Goal: Task Accomplishment & Management: Manage account settings

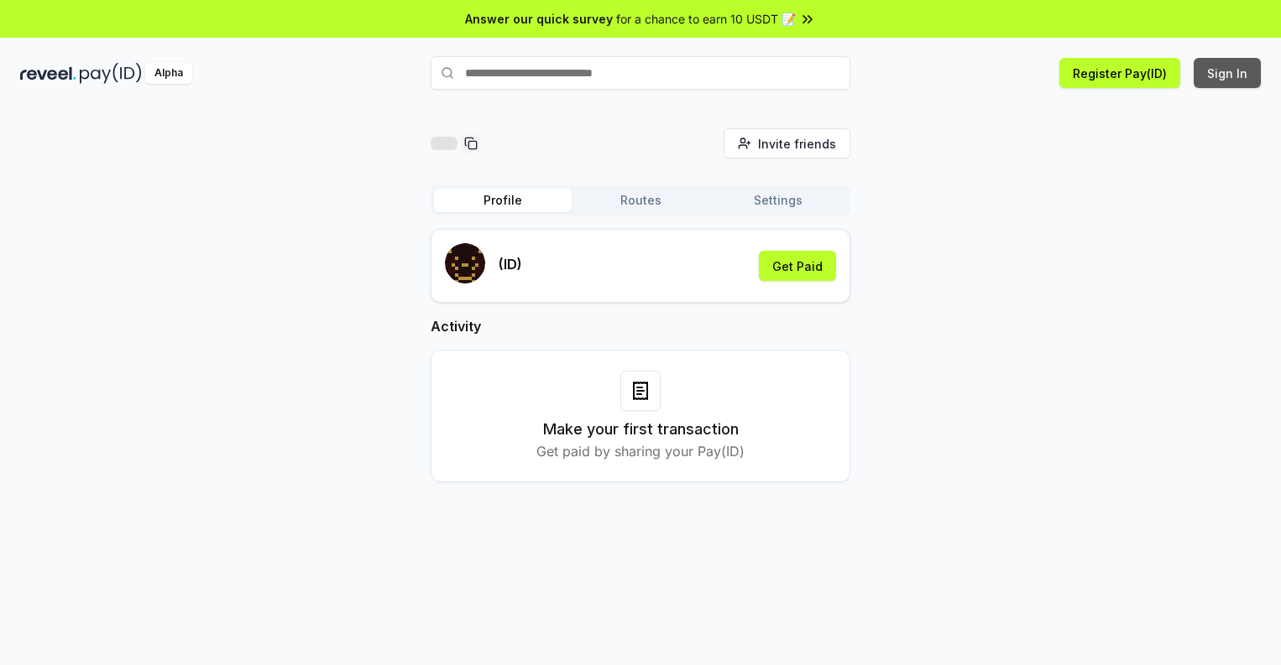
click at [1228, 73] on button "Sign In" at bounding box center [1226, 73] width 67 height 30
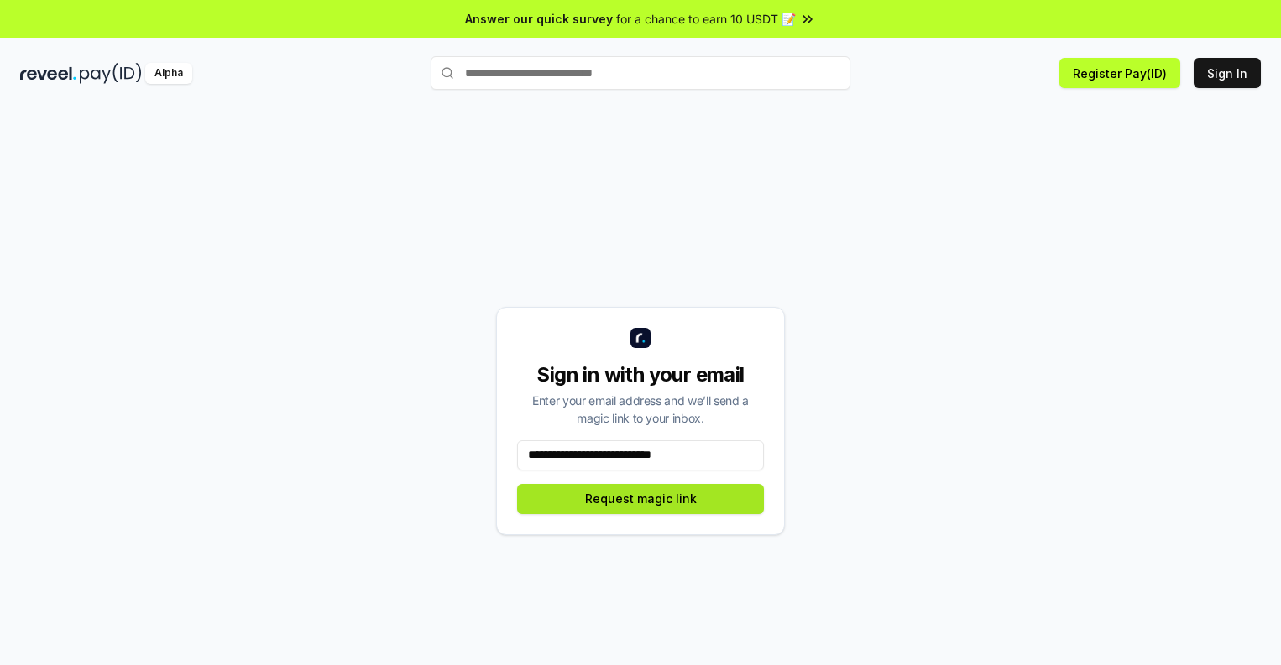
type input "**********"
click at [640, 498] on button "Request magic link" at bounding box center [640, 499] width 247 height 30
